Goal: Task Accomplishment & Management: Complete application form

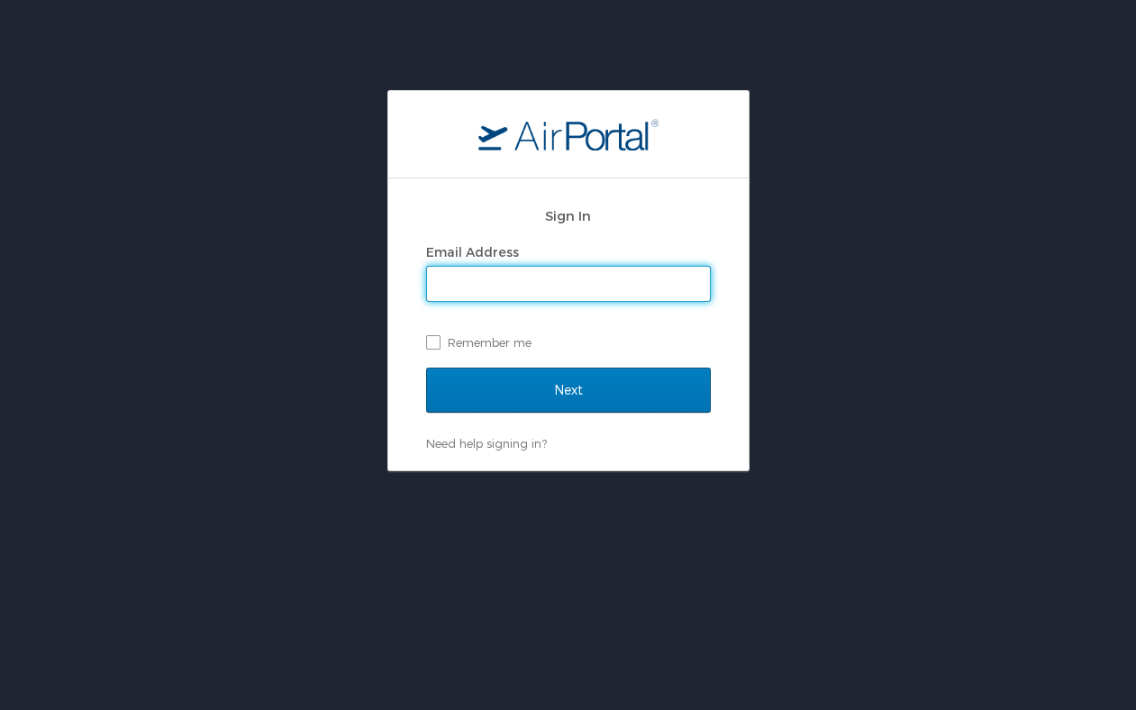
click at [540, 295] on input "Email Address" at bounding box center [568, 284] width 283 height 34
type input "[EMAIL_ADDRESS][PERSON_NAME][DOMAIN_NAME]"
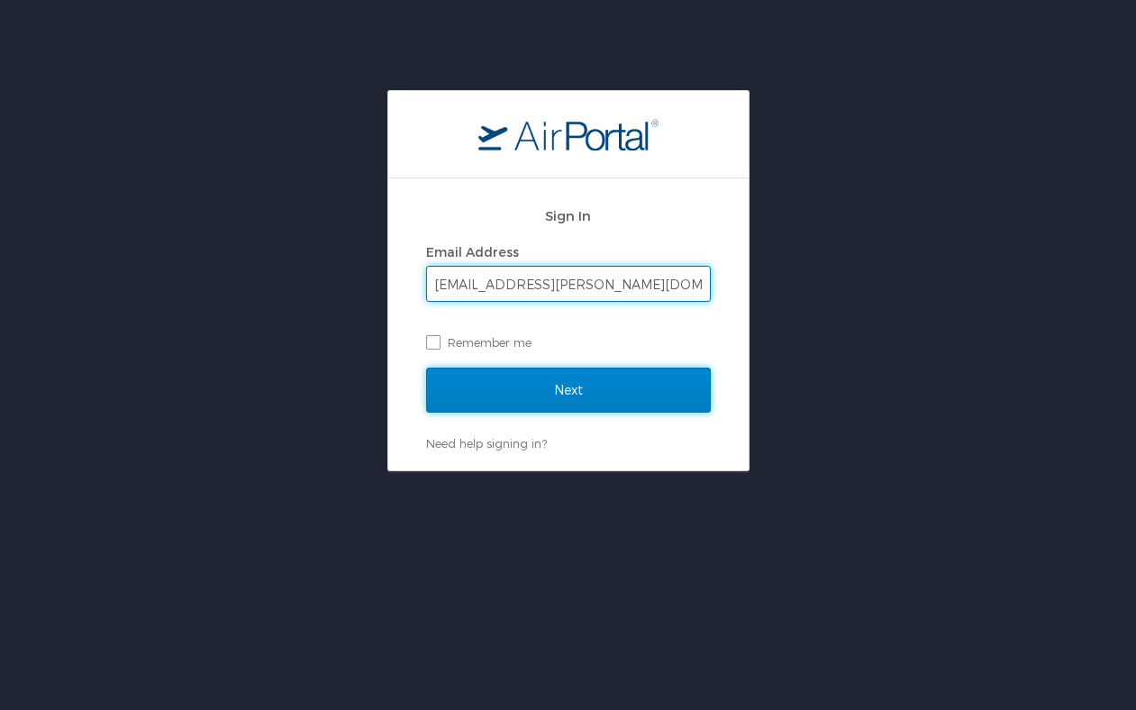
click at [568, 400] on input "Next" at bounding box center [568, 390] width 285 height 45
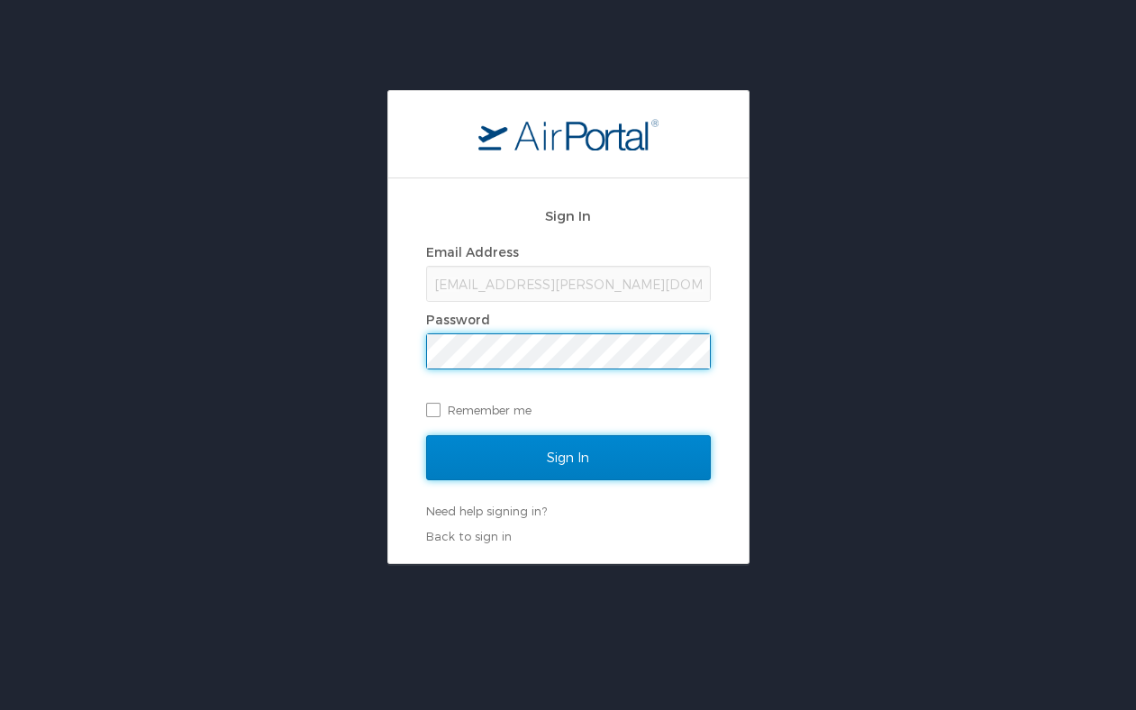
click at [581, 451] on input "Sign In" at bounding box center [568, 457] width 285 height 45
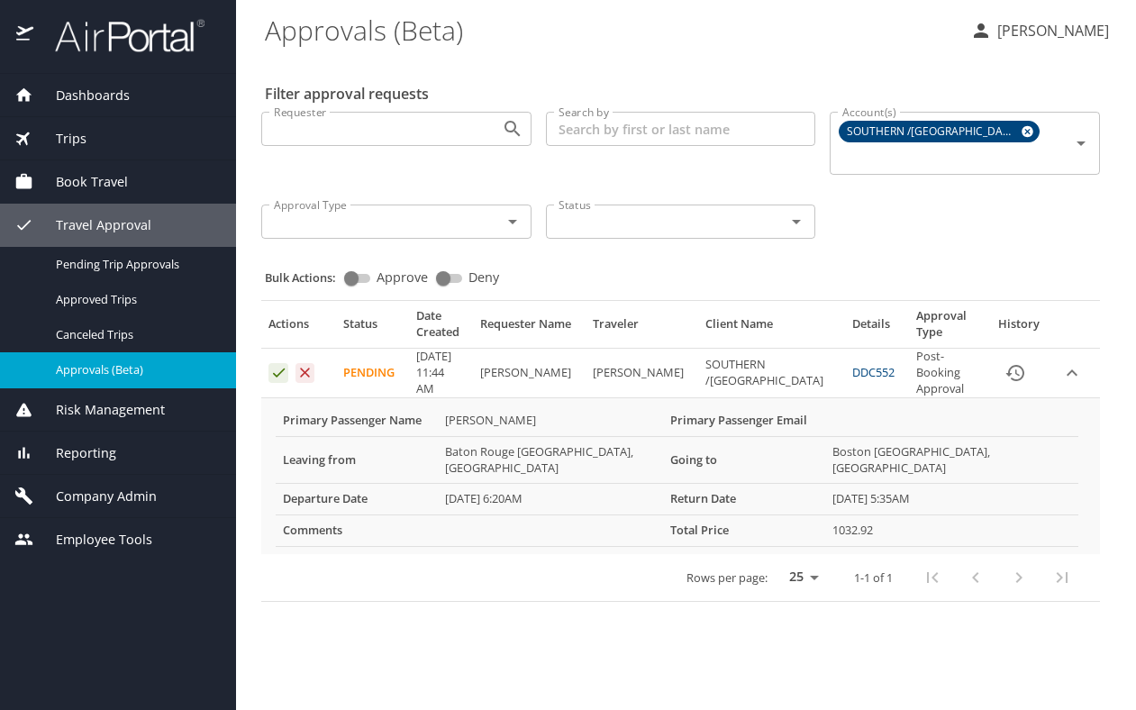
select select "US"
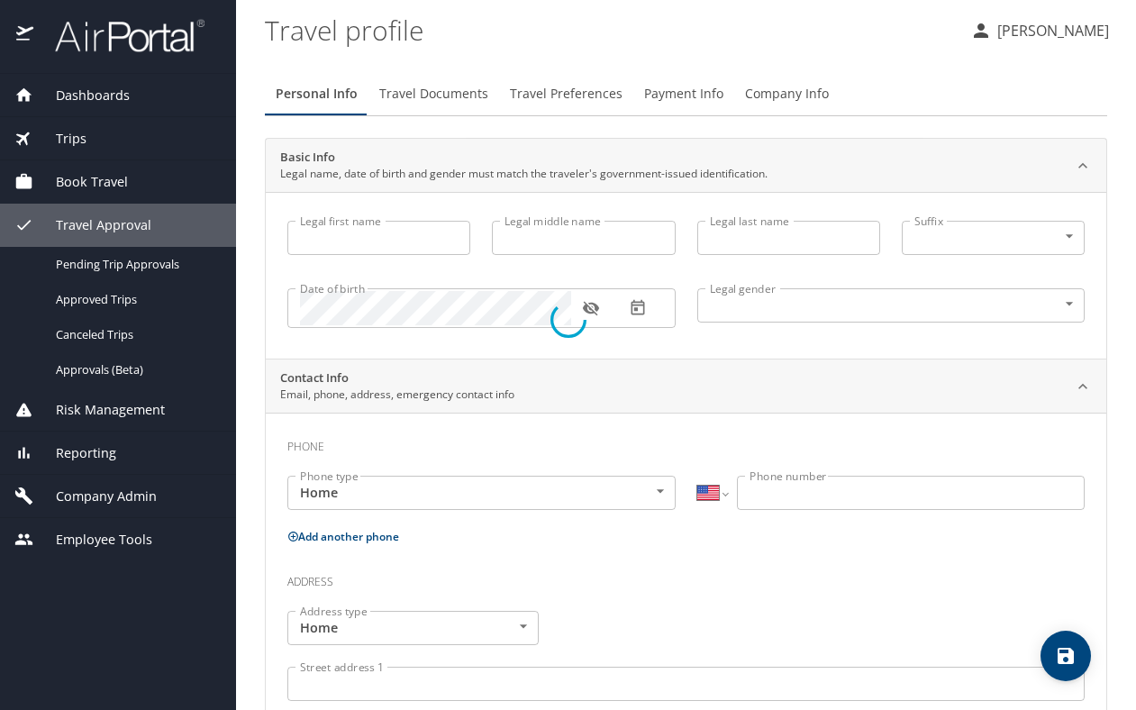
type input "Candice"
type input "Hawkins"
type input "Female"
select select "US"
select select "MY"
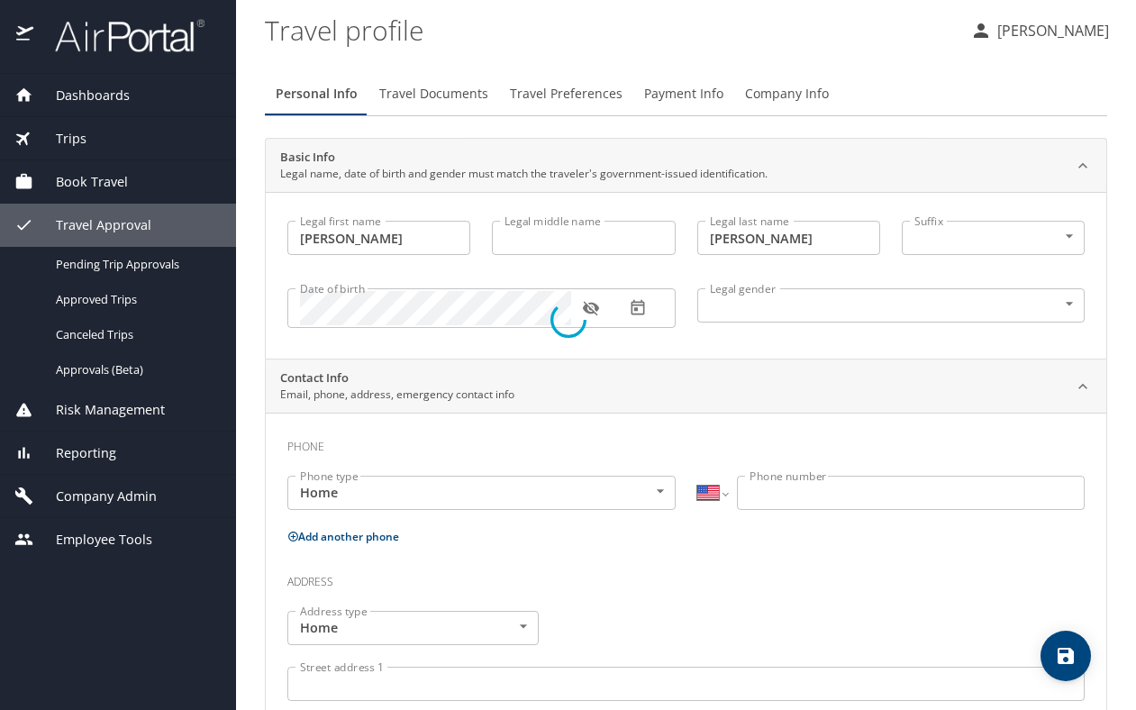
select select "MY"
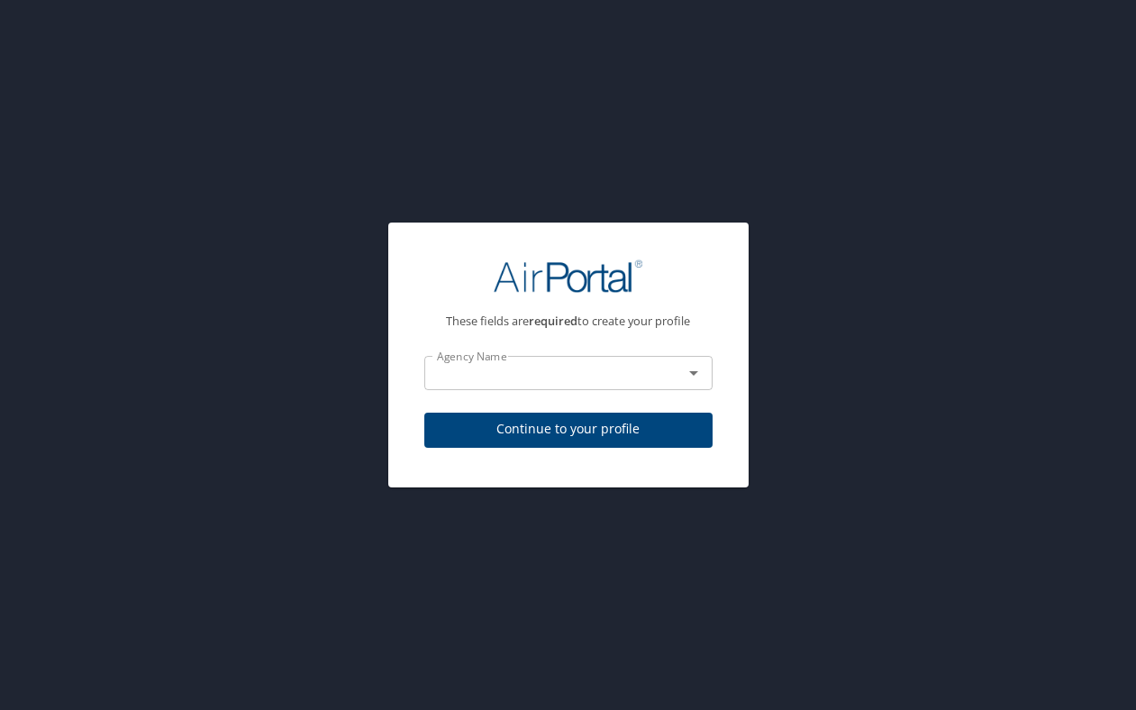
click at [483, 370] on input "text" at bounding box center [542, 372] width 224 height 23
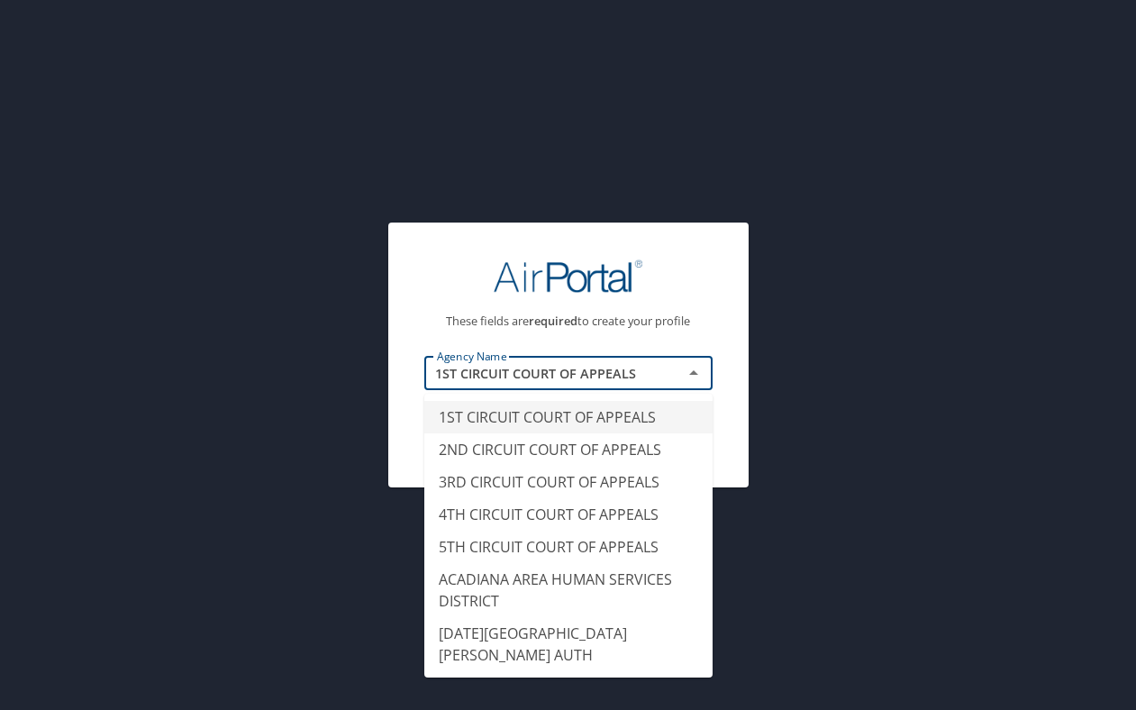
click at [513, 278] on img at bounding box center [569, 276] width 150 height 35
click at [549, 382] on input "1ST CIRCUIT COURT OF APPEALS" at bounding box center [542, 372] width 224 height 23
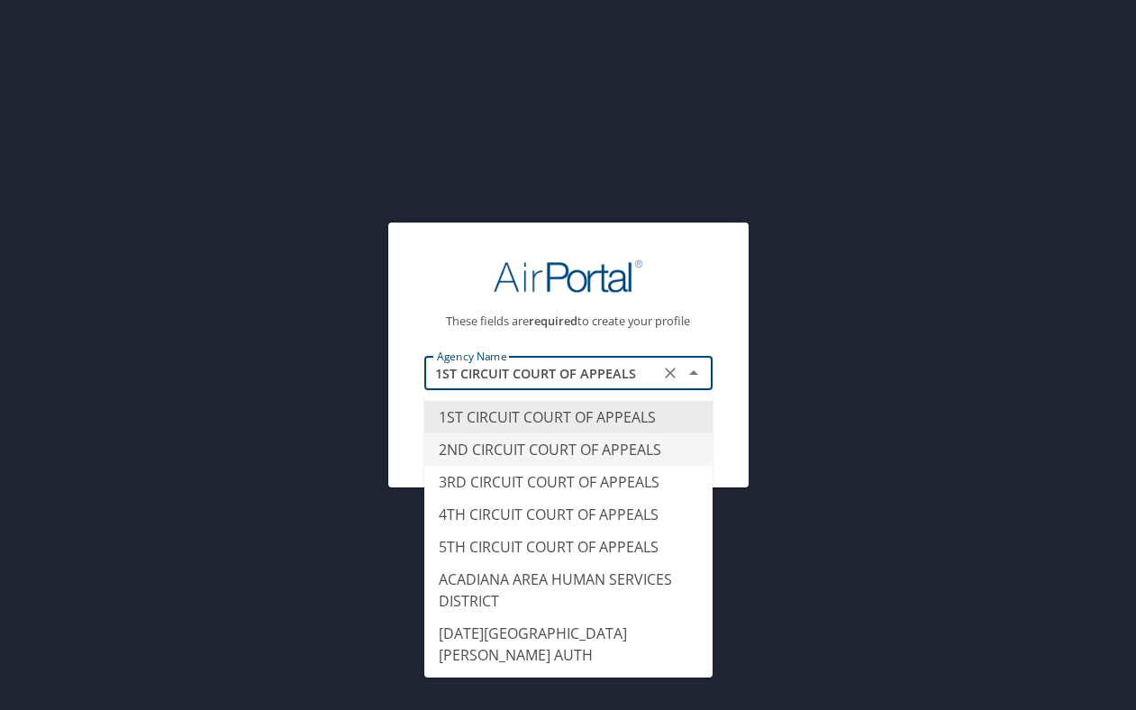
type input "2ND CIRCUIT COURT OF APPEALS"
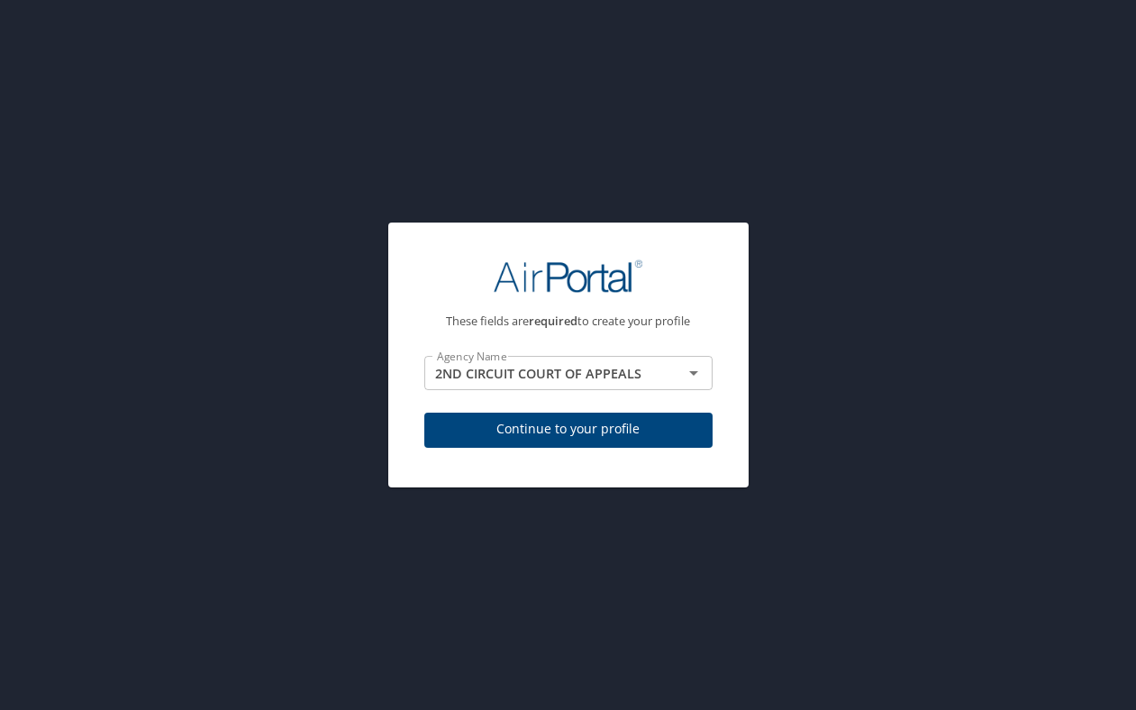
click at [638, 70] on div "These fields are required to create your profile Agency Name 2ND CIRCUIT COURT …" at bounding box center [568, 355] width 1136 height 710
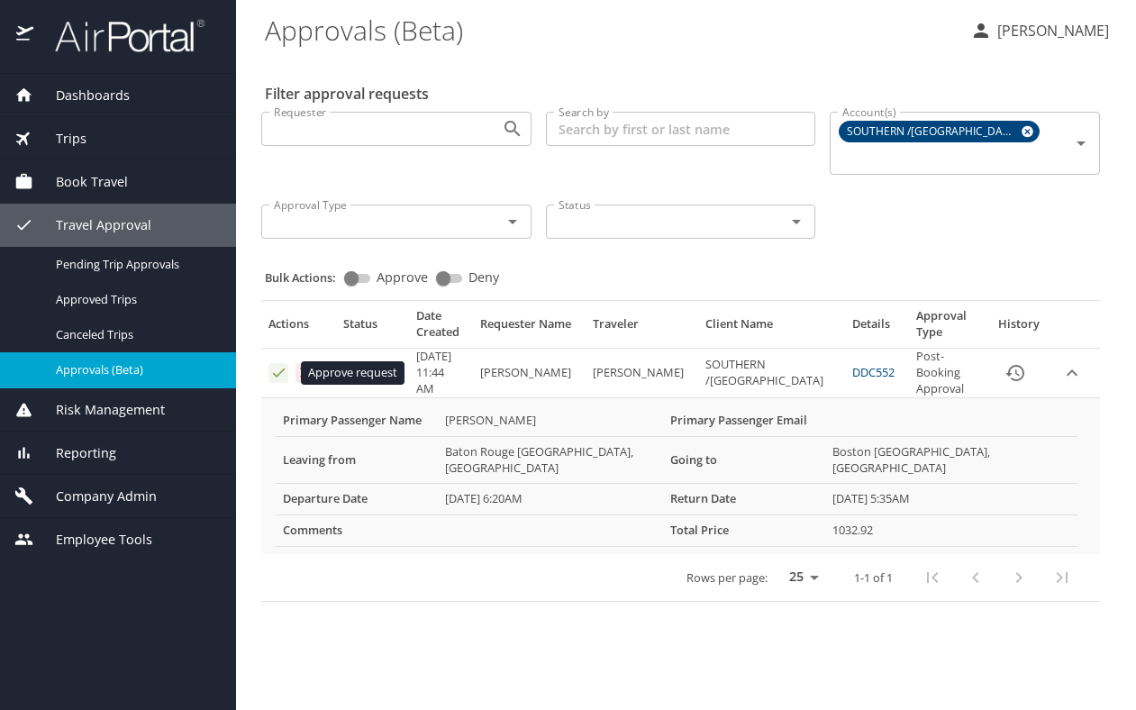
click at [276, 375] on icon "Approval table" at bounding box center [278, 372] width 17 height 17
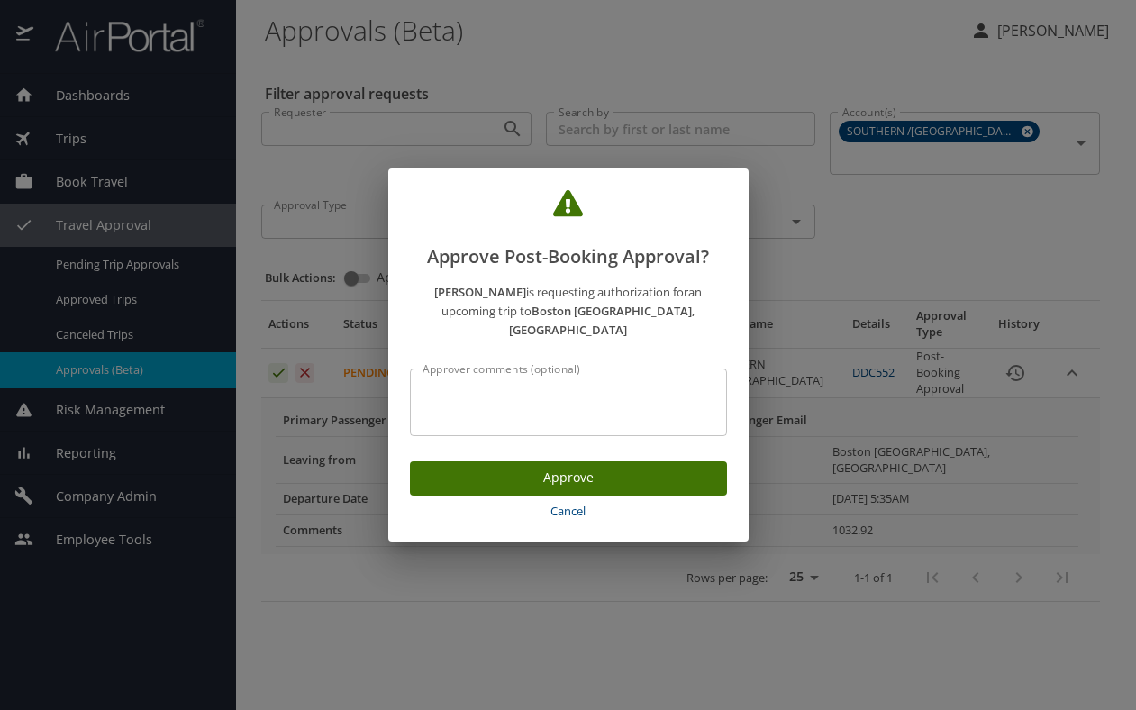
click at [499, 474] on span "Approve" at bounding box center [568, 478] width 288 height 23
